Goal: Task Accomplishment & Management: Manage account settings

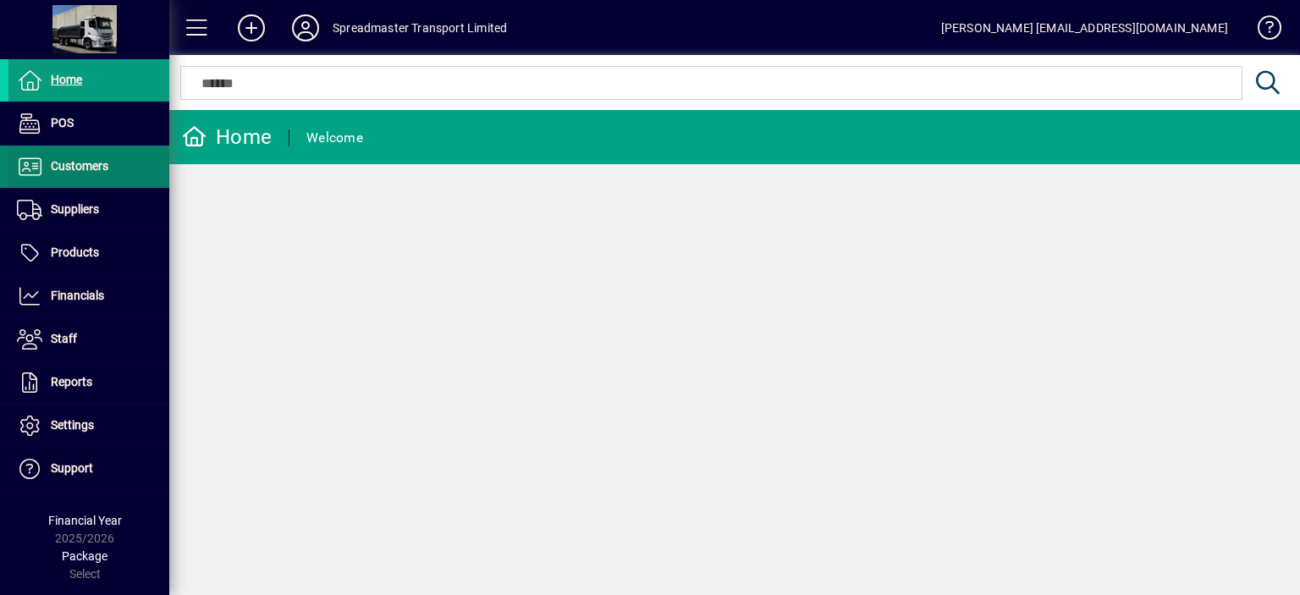
click at [79, 168] on span "Customers" at bounding box center [80, 166] width 58 height 14
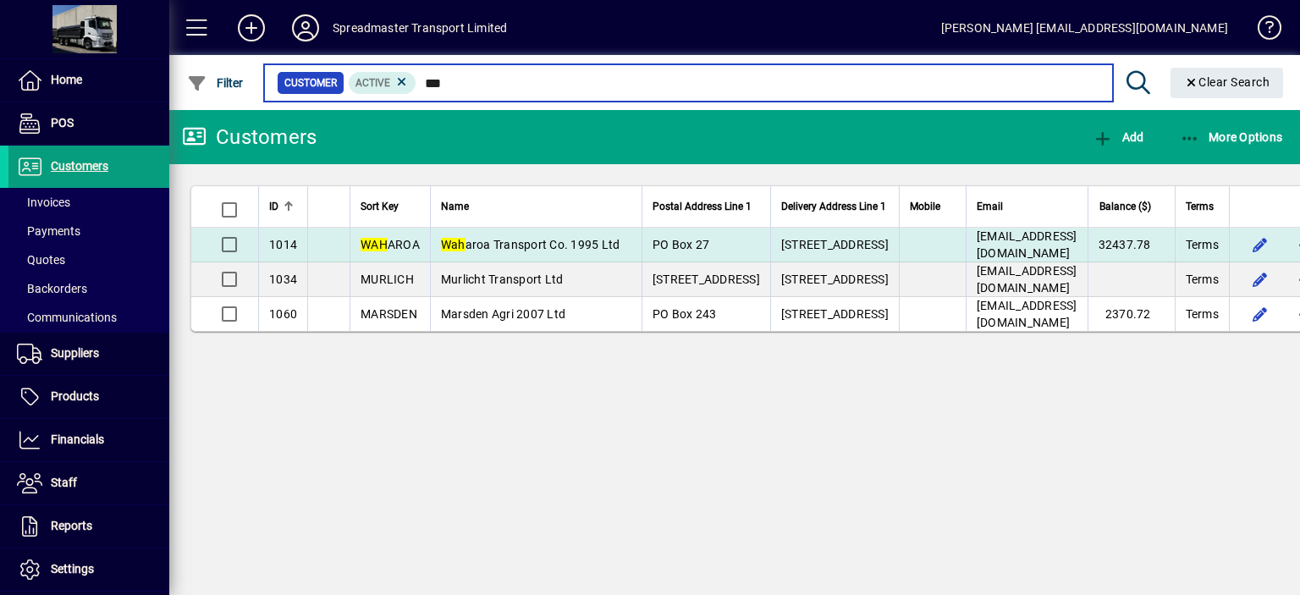
type input "***"
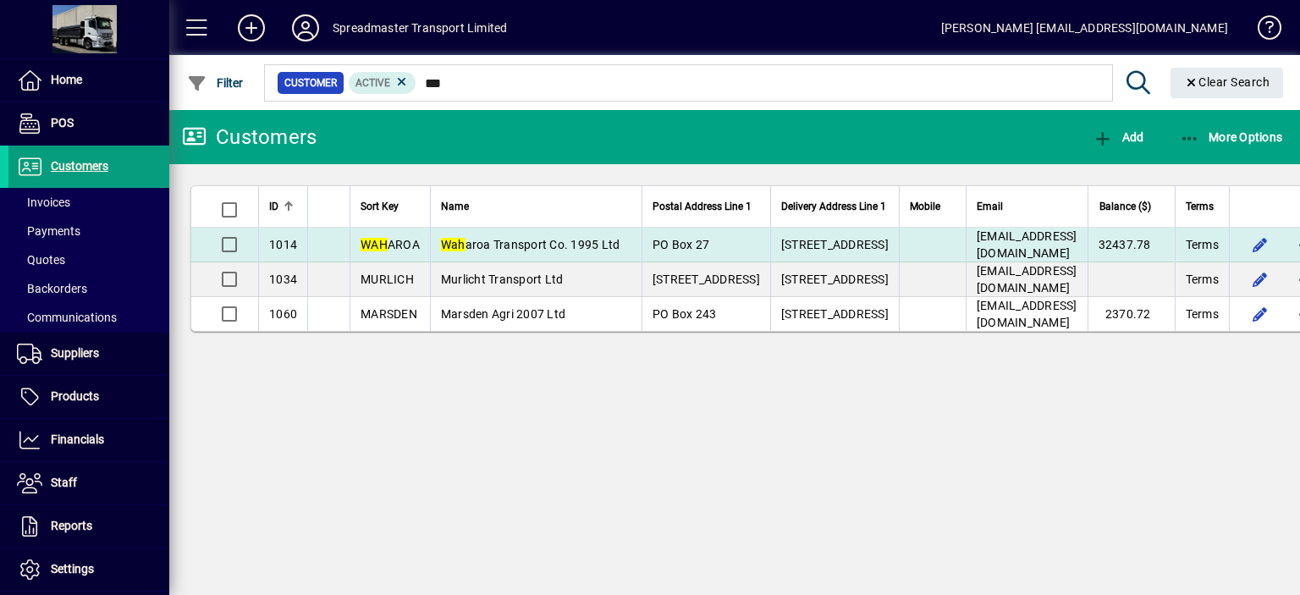
click at [486, 243] on span "Wah aroa Transport Co. 1995 Ltd" at bounding box center [530, 245] width 179 height 14
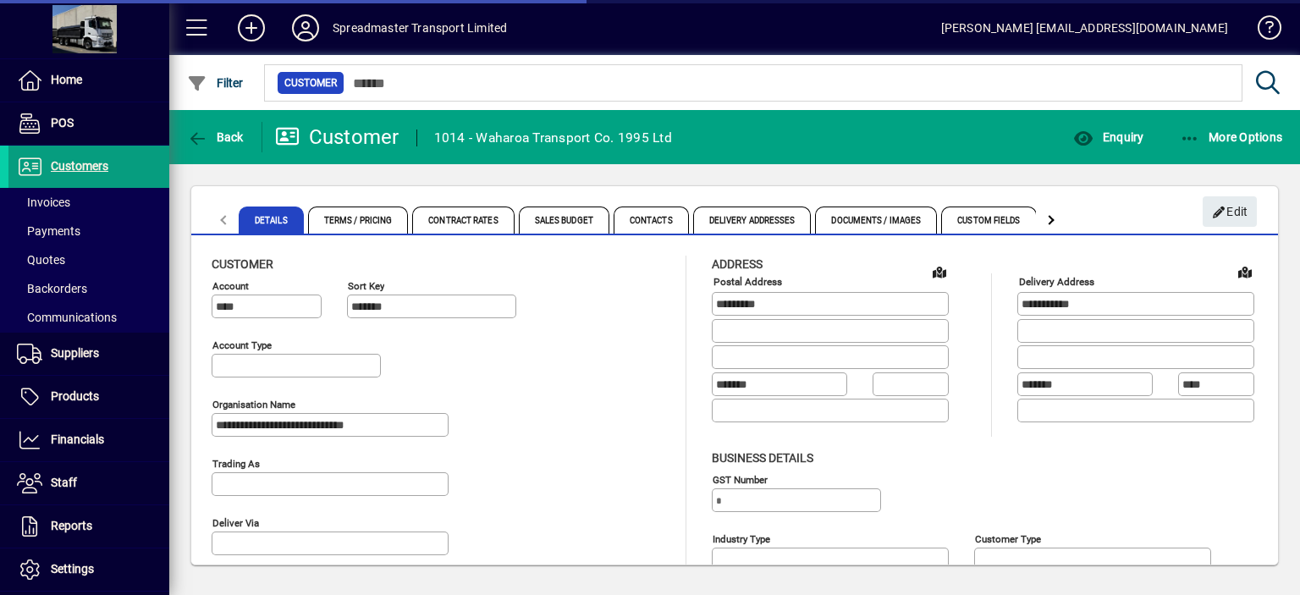
type input "**********"
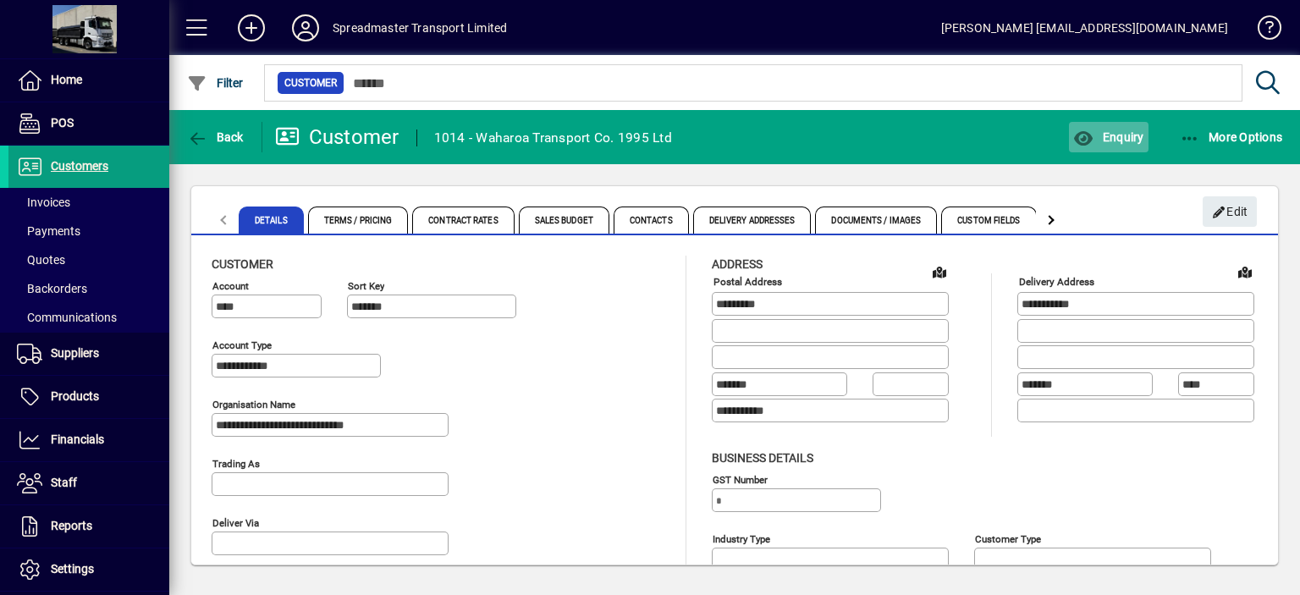
click at [1120, 136] on span "Enquiry" at bounding box center [1108, 137] width 70 height 14
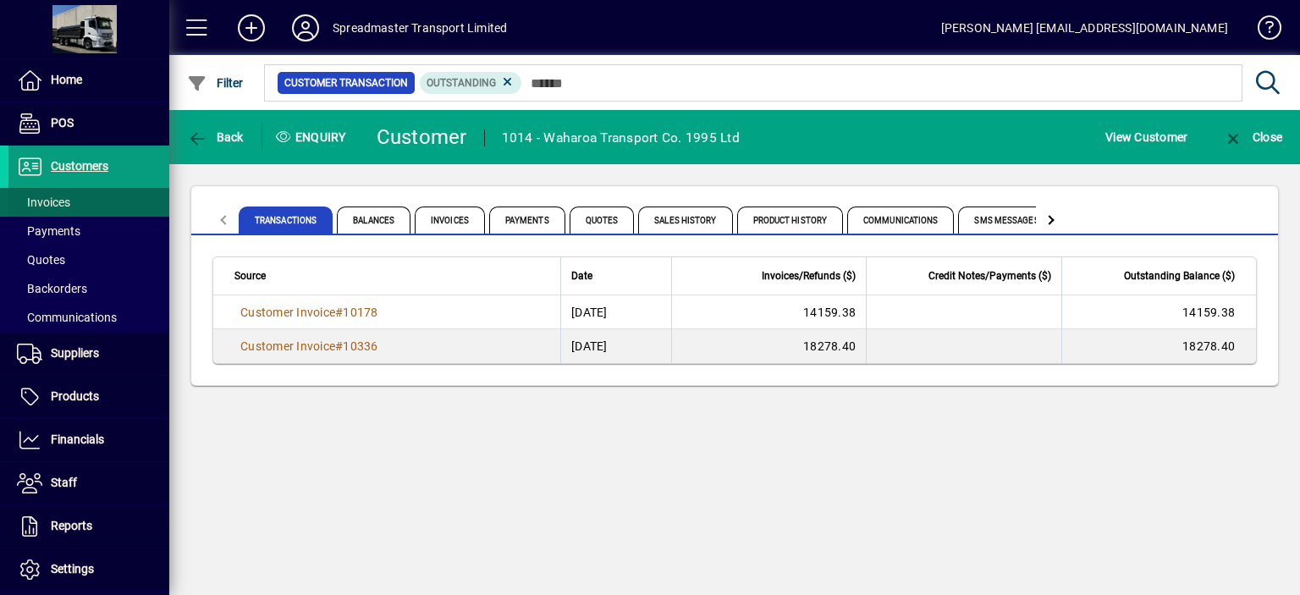
click at [44, 194] on span "Invoices" at bounding box center [39, 203] width 62 height 18
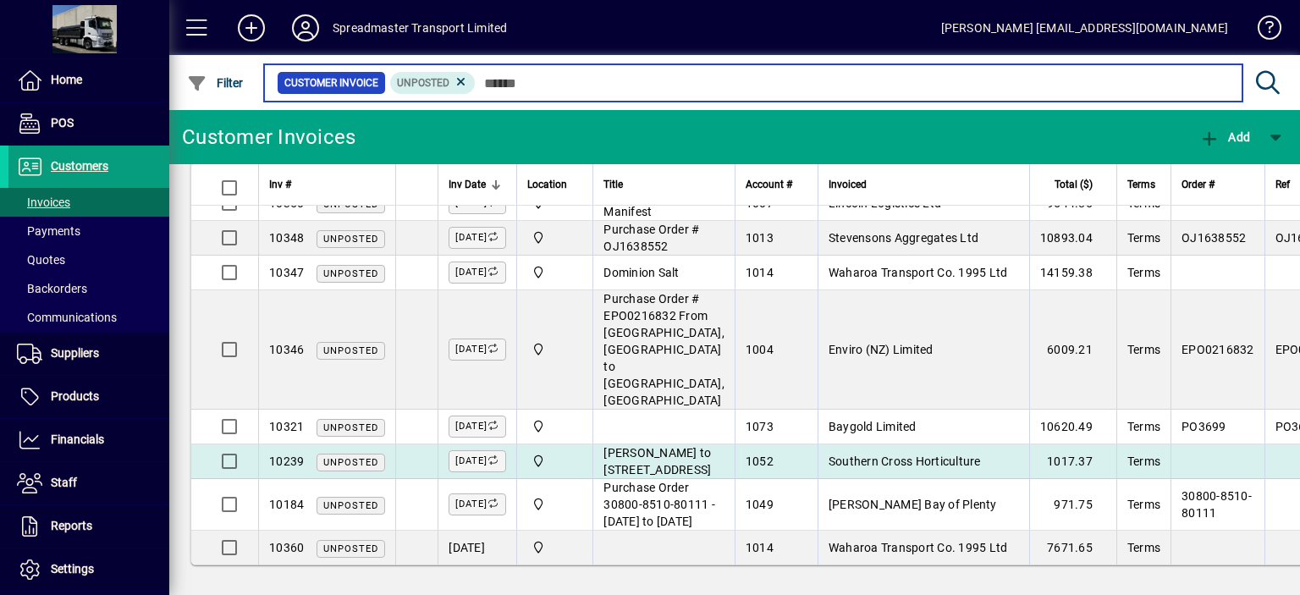
scroll to position [362, 0]
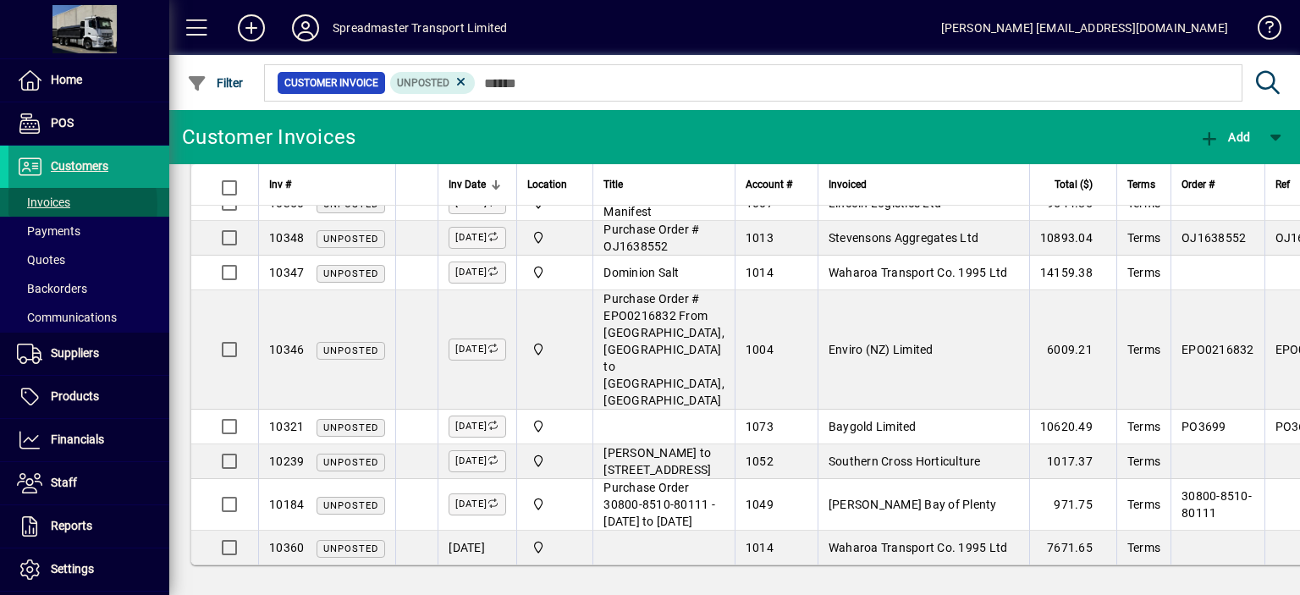
click at [47, 205] on span "Invoices" at bounding box center [43, 202] width 53 height 14
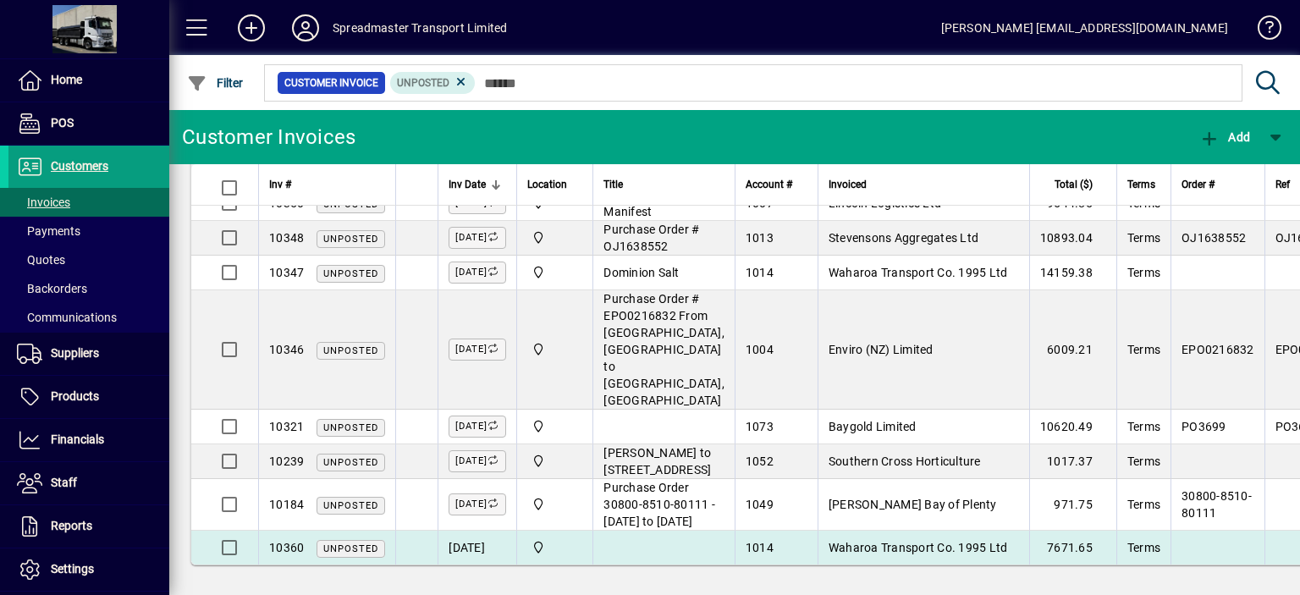
click at [478, 549] on td "[DATE]" at bounding box center [476, 548] width 79 height 34
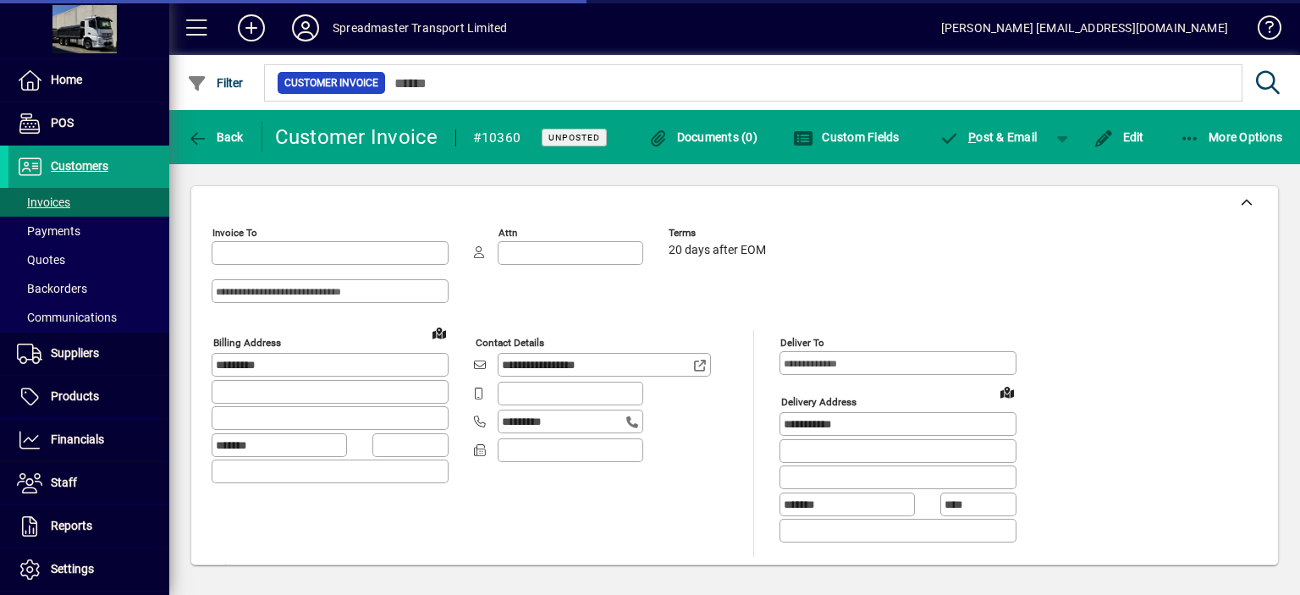
type input "**********"
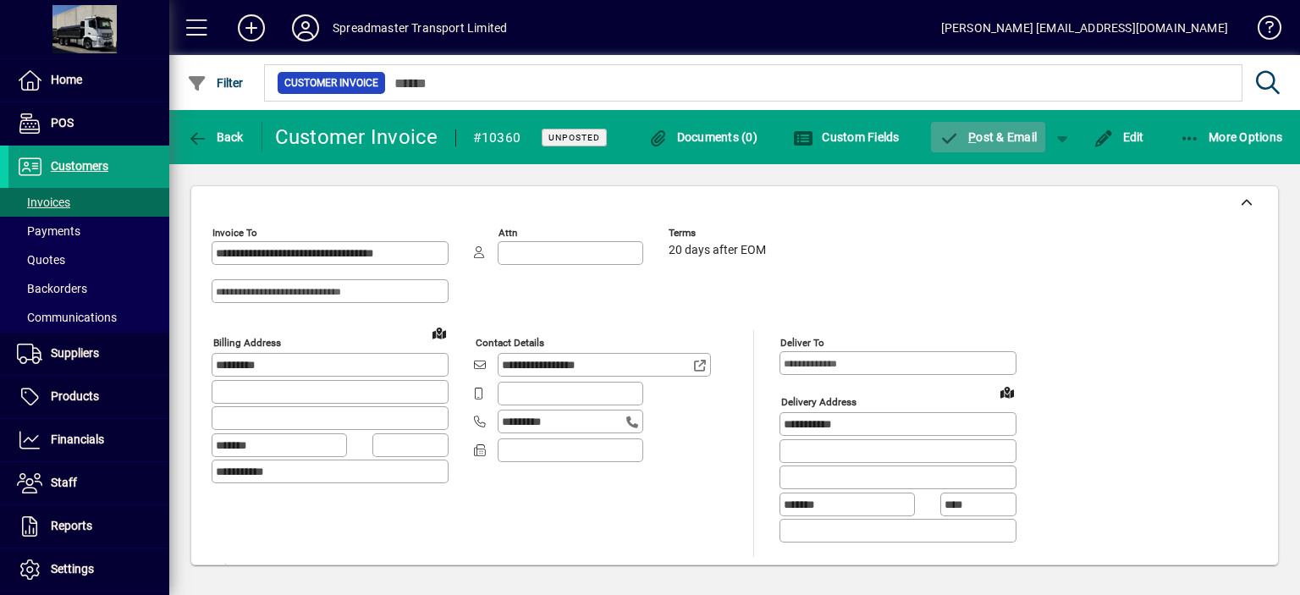
click at [998, 132] on span "P ost & Email" at bounding box center [988, 137] width 98 height 14
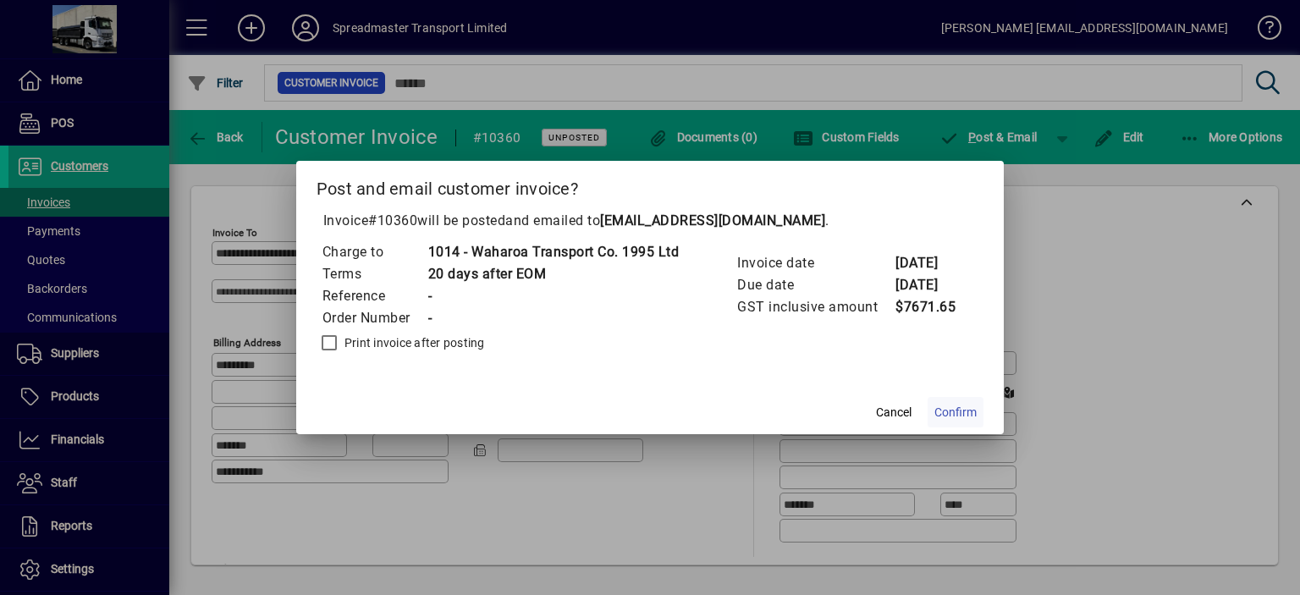
click at [945, 410] on span "Confirm" at bounding box center [955, 413] width 42 height 18
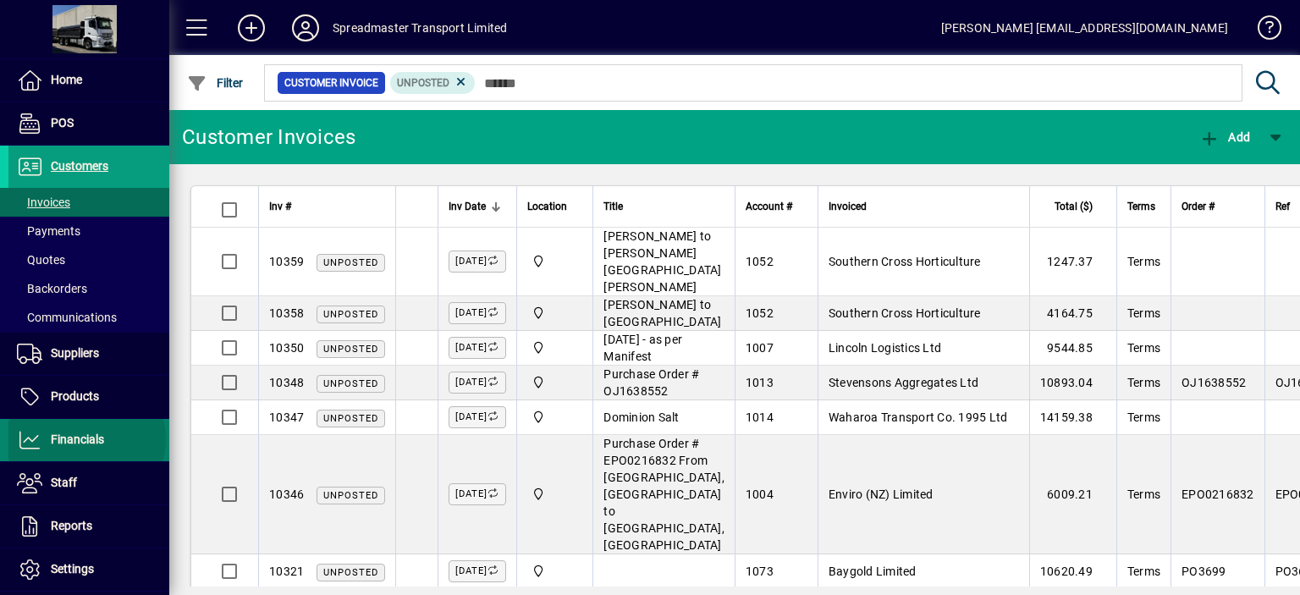
click at [85, 438] on span "Financials" at bounding box center [77, 439] width 53 height 14
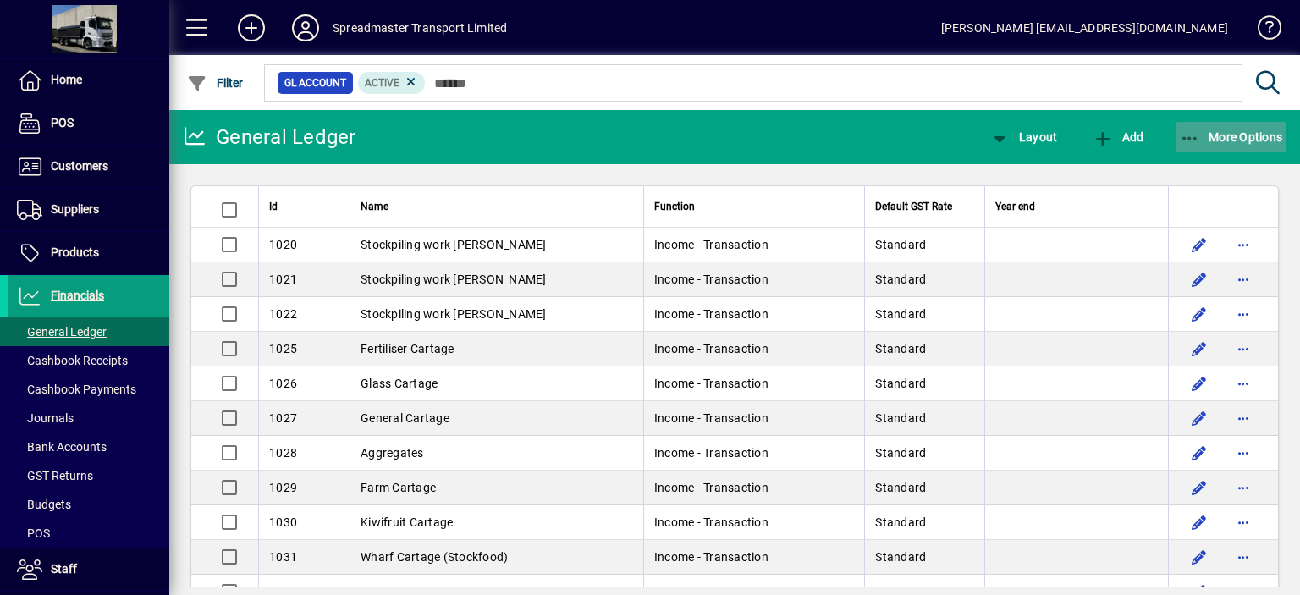
click at [1219, 140] on span "More Options" at bounding box center [1231, 137] width 103 height 14
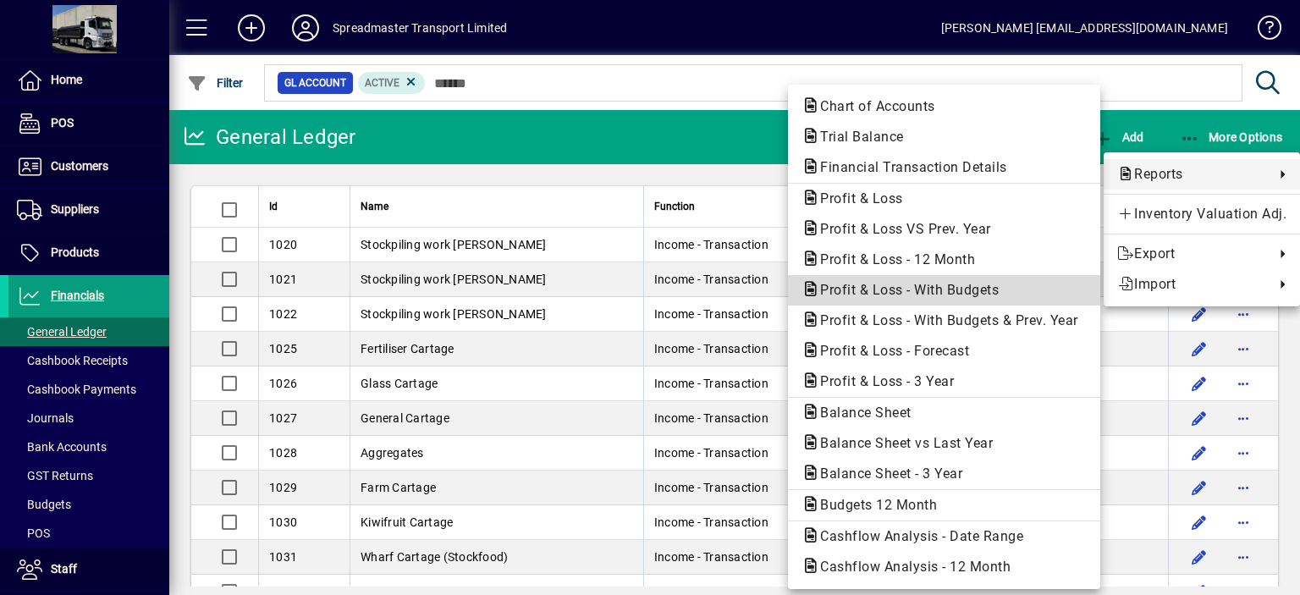
click at [917, 289] on span "Profit & Loss - With Budgets" at bounding box center [904, 290] width 206 height 16
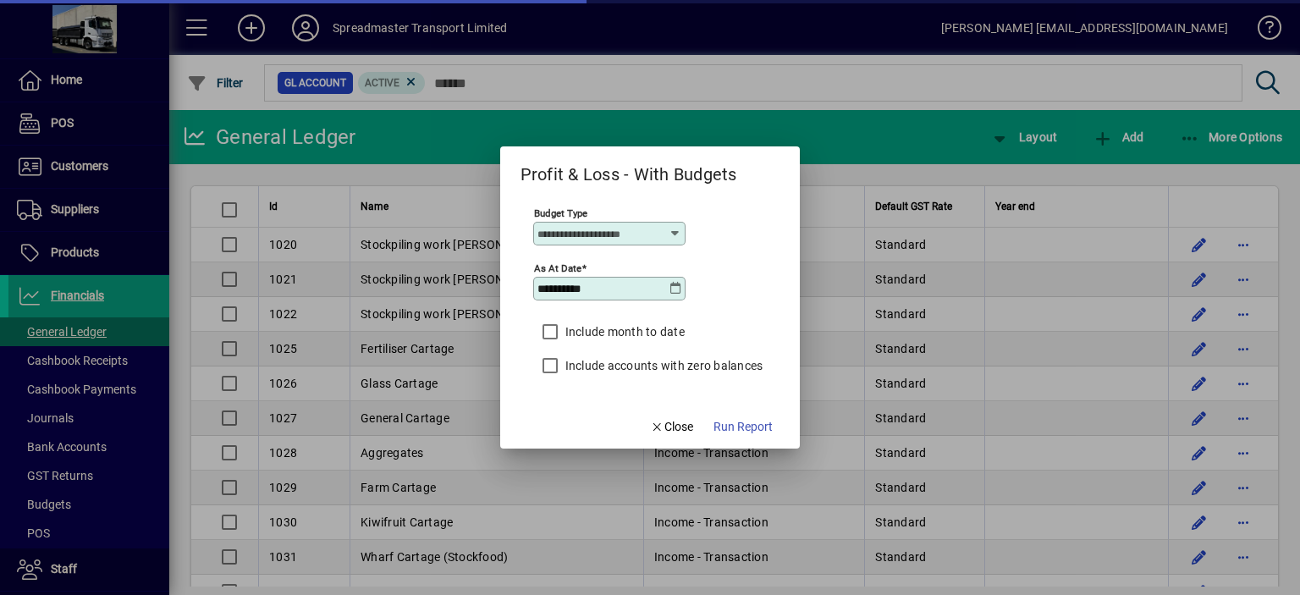
type input "****"
click at [675, 283] on icon at bounding box center [675, 289] width 14 height 14
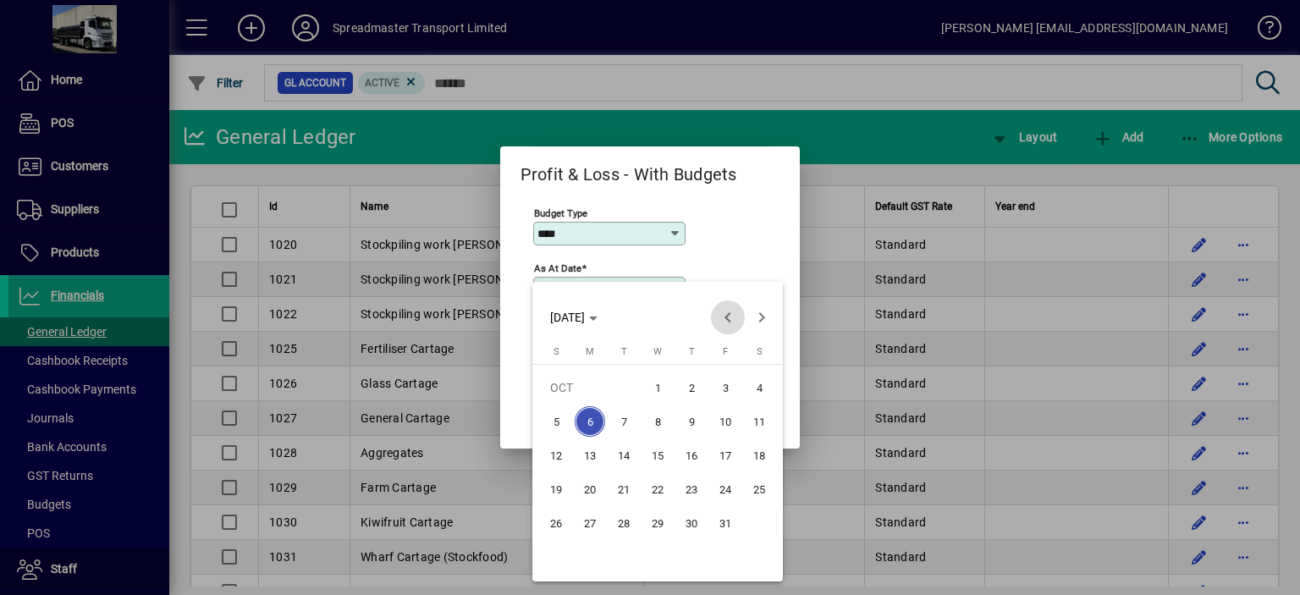
click at [726, 314] on span "Previous month" at bounding box center [728, 317] width 34 height 34
click at [626, 553] on span "30" at bounding box center [623, 557] width 30 height 30
type input "**********"
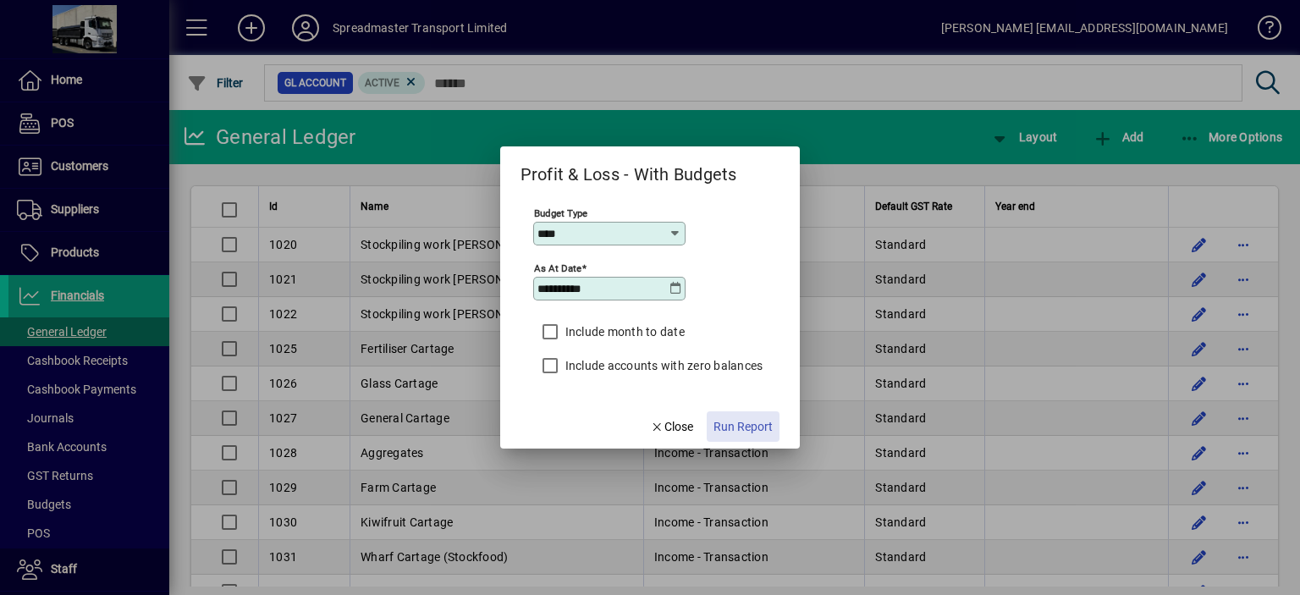
click at [745, 426] on span "Run Report" at bounding box center [742, 427] width 59 height 18
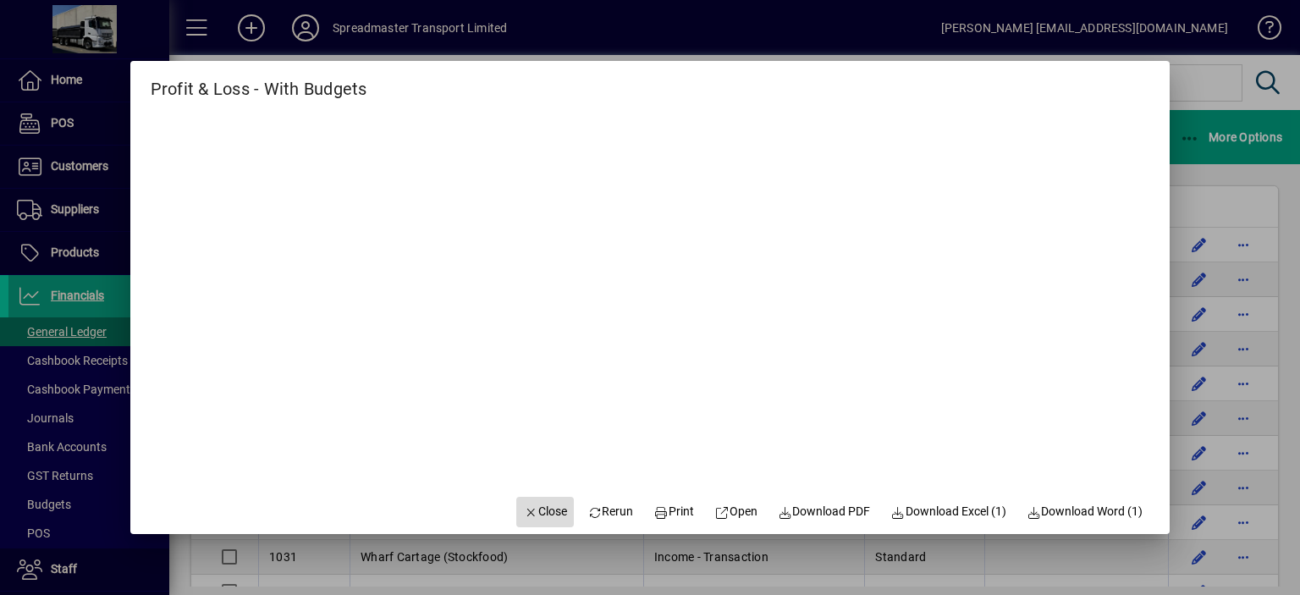
click at [533, 514] on span "Close" at bounding box center [545, 512] width 44 height 18
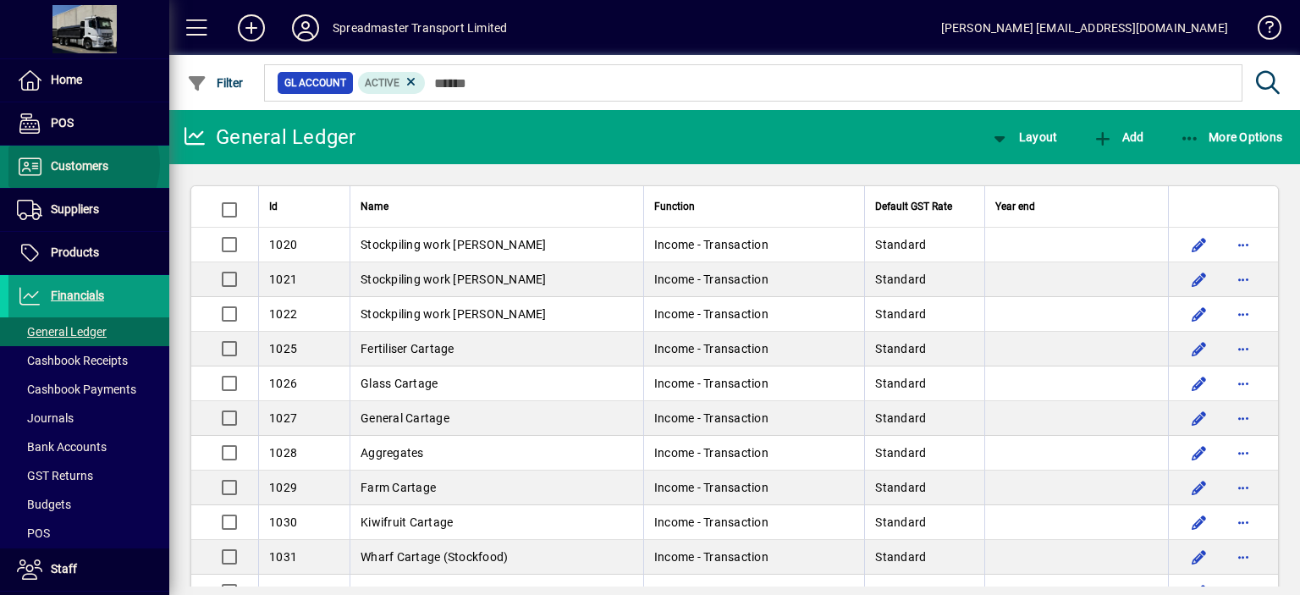
click at [80, 163] on span "Customers" at bounding box center [80, 166] width 58 height 14
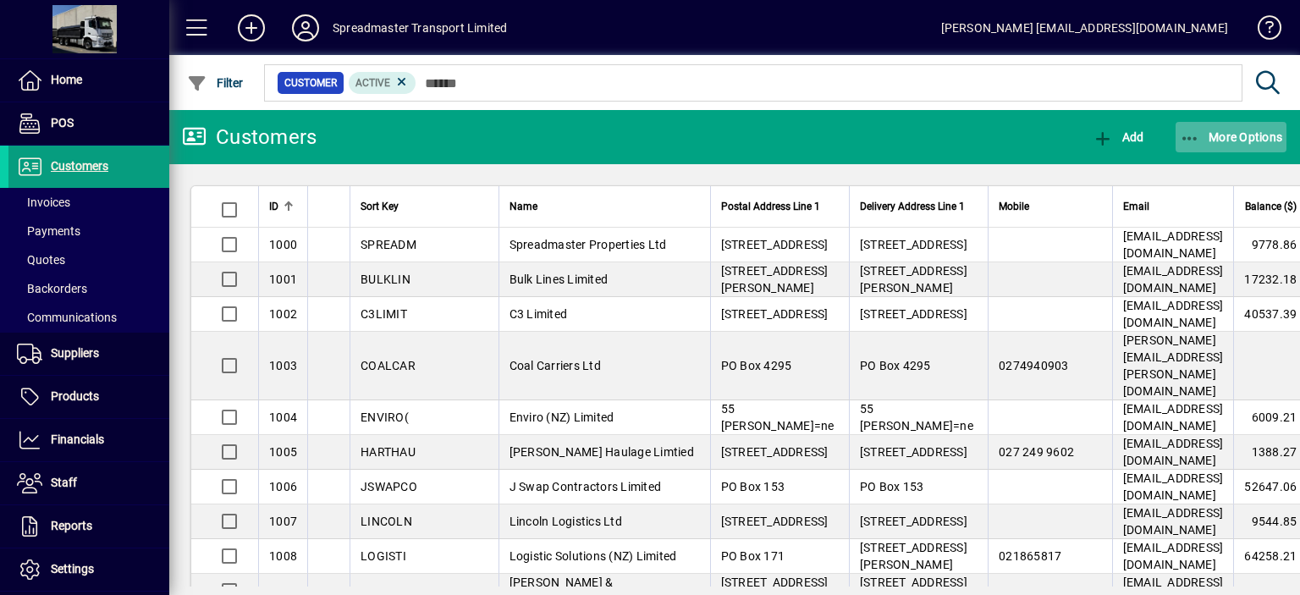
click at [1224, 137] on span "More Options" at bounding box center [1231, 137] width 103 height 14
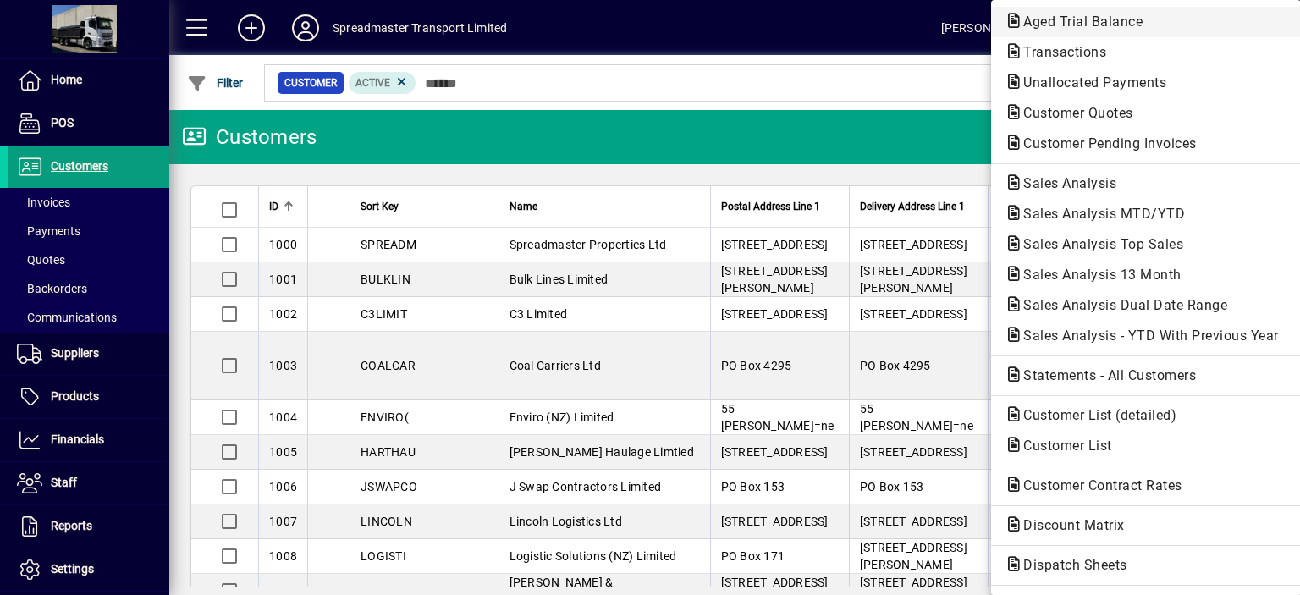
click at [1039, 19] on span "Aged Trial Balance" at bounding box center [1077, 22] width 146 height 16
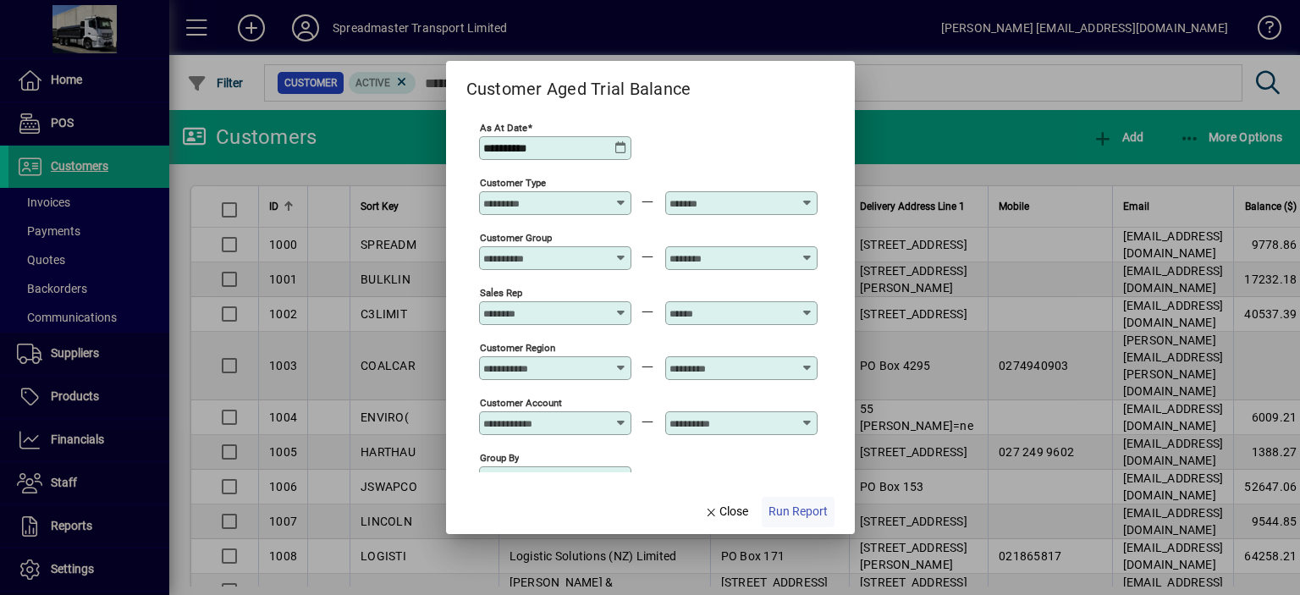
click at [787, 510] on span "Run Report" at bounding box center [797, 512] width 59 height 18
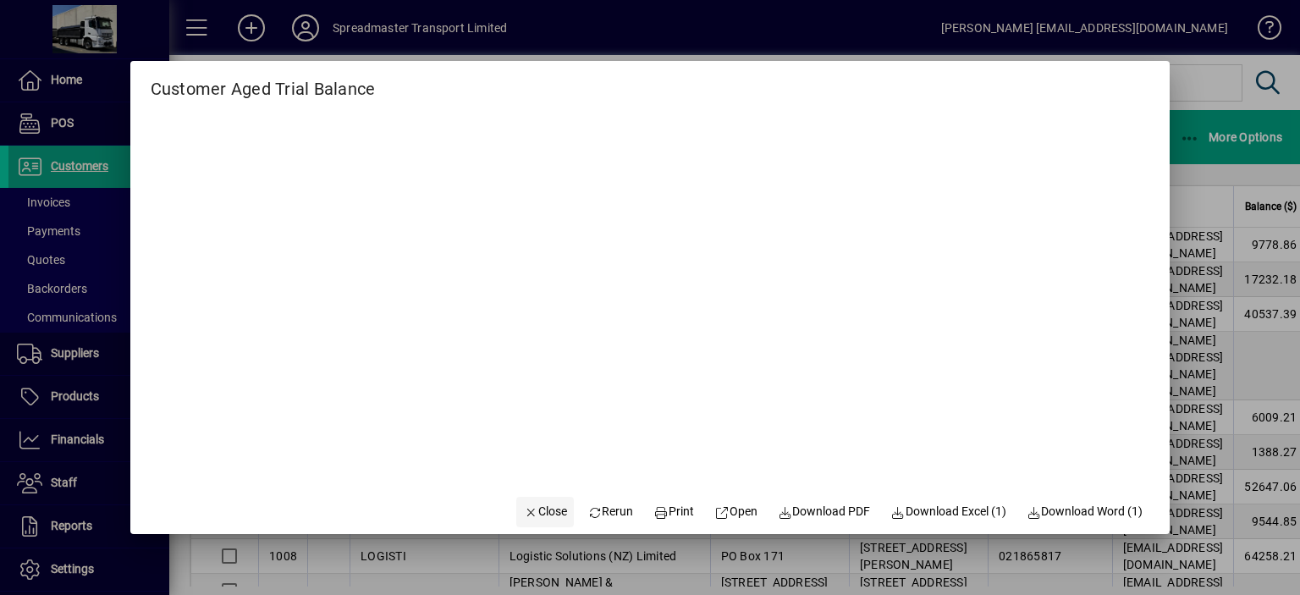
click at [533, 514] on span "Close" at bounding box center [545, 512] width 44 height 18
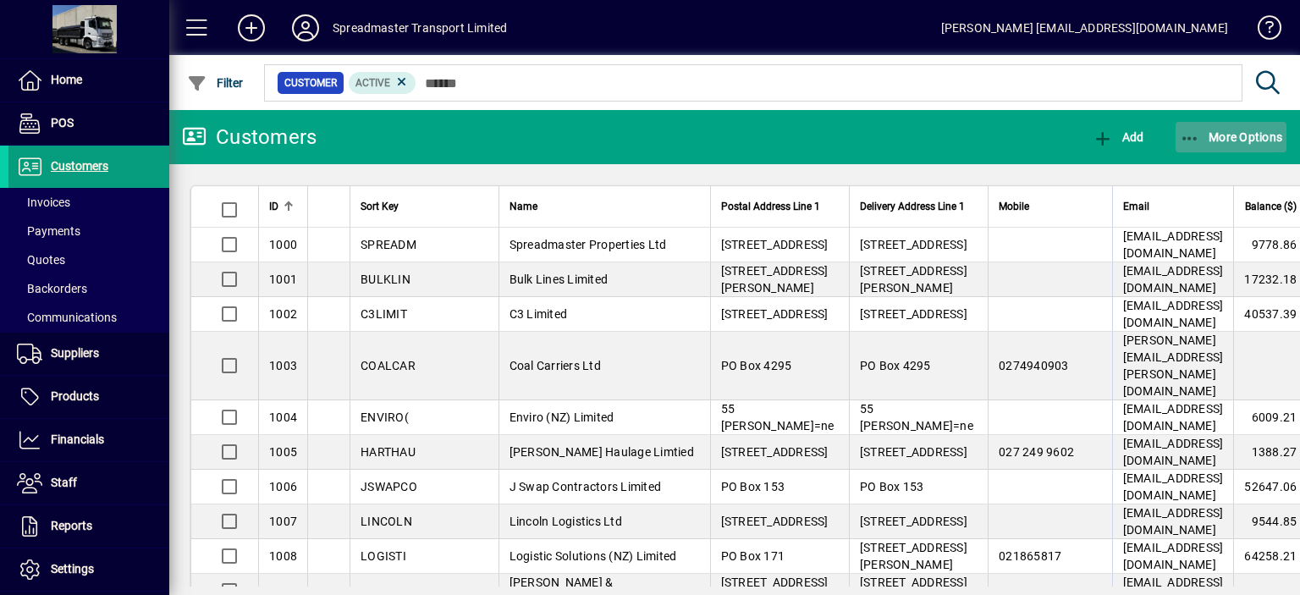
click at [1222, 138] on span "More Options" at bounding box center [1231, 137] width 103 height 14
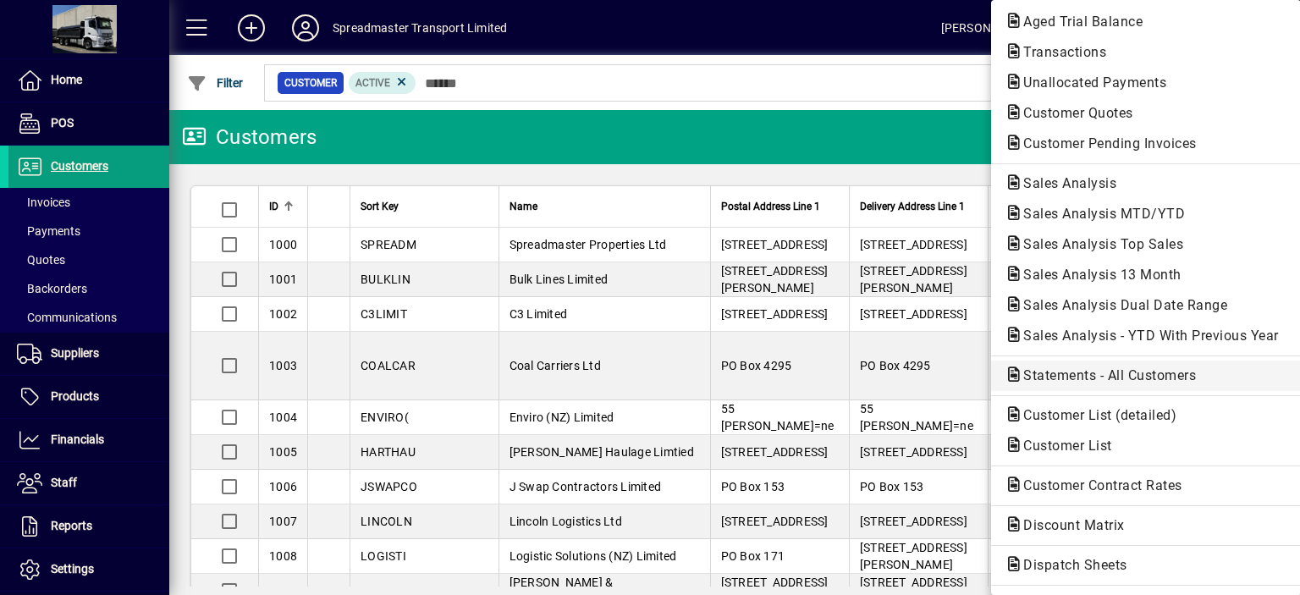
click at [1099, 375] on span "Statements - All Customers" at bounding box center [1104, 375] width 200 height 16
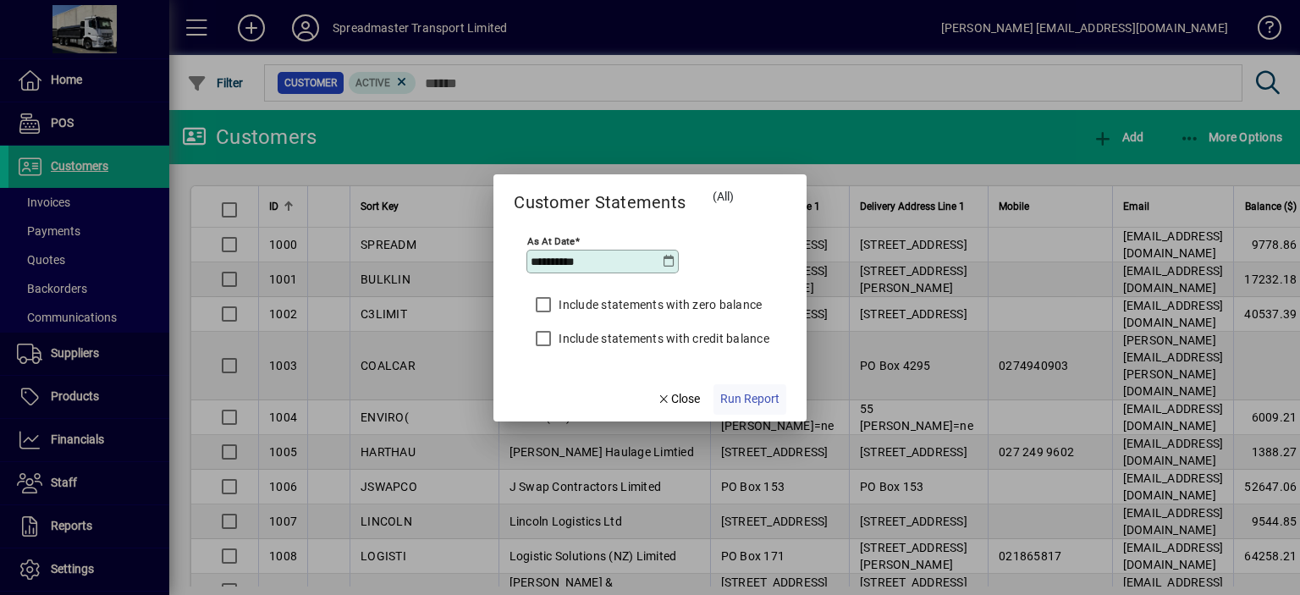
click at [742, 397] on span "Run Report" at bounding box center [749, 399] width 59 height 18
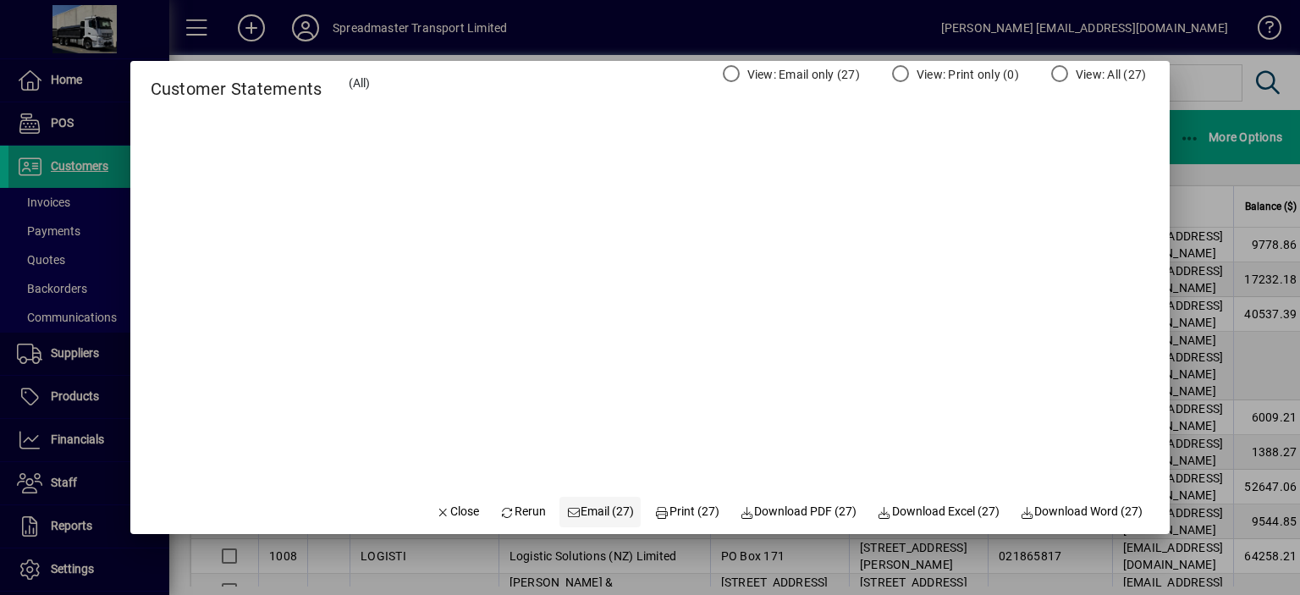
click at [583, 509] on span "Email (27)" at bounding box center [600, 512] width 69 height 18
click at [447, 510] on span "Close" at bounding box center [458, 512] width 44 height 18
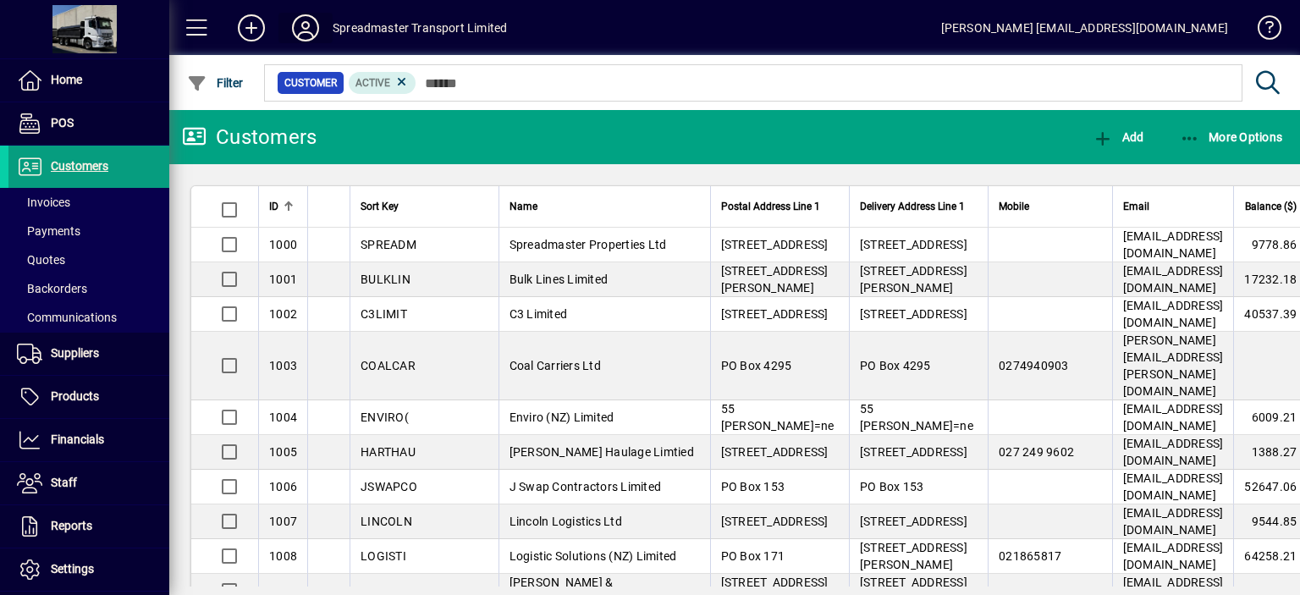
click at [308, 24] on icon at bounding box center [306, 27] width 34 height 27
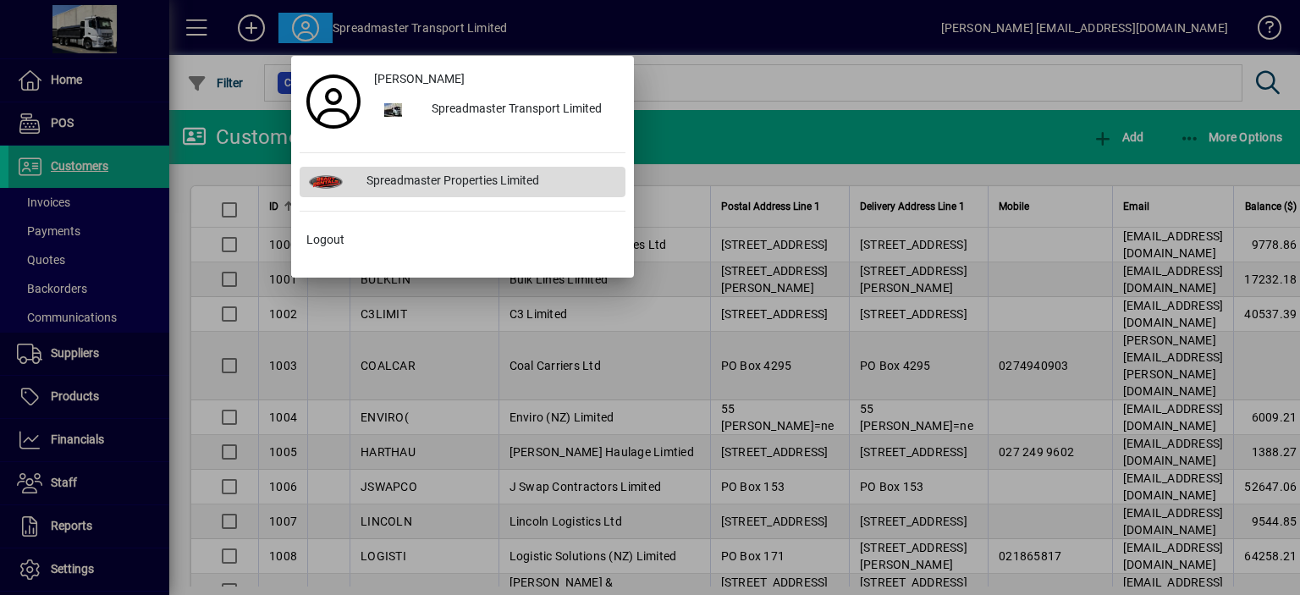
click at [424, 179] on div "Spreadmaster Properties Limited" at bounding box center [489, 182] width 272 height 30
